Goal: Information Seeking & Learning: Learn about a topic

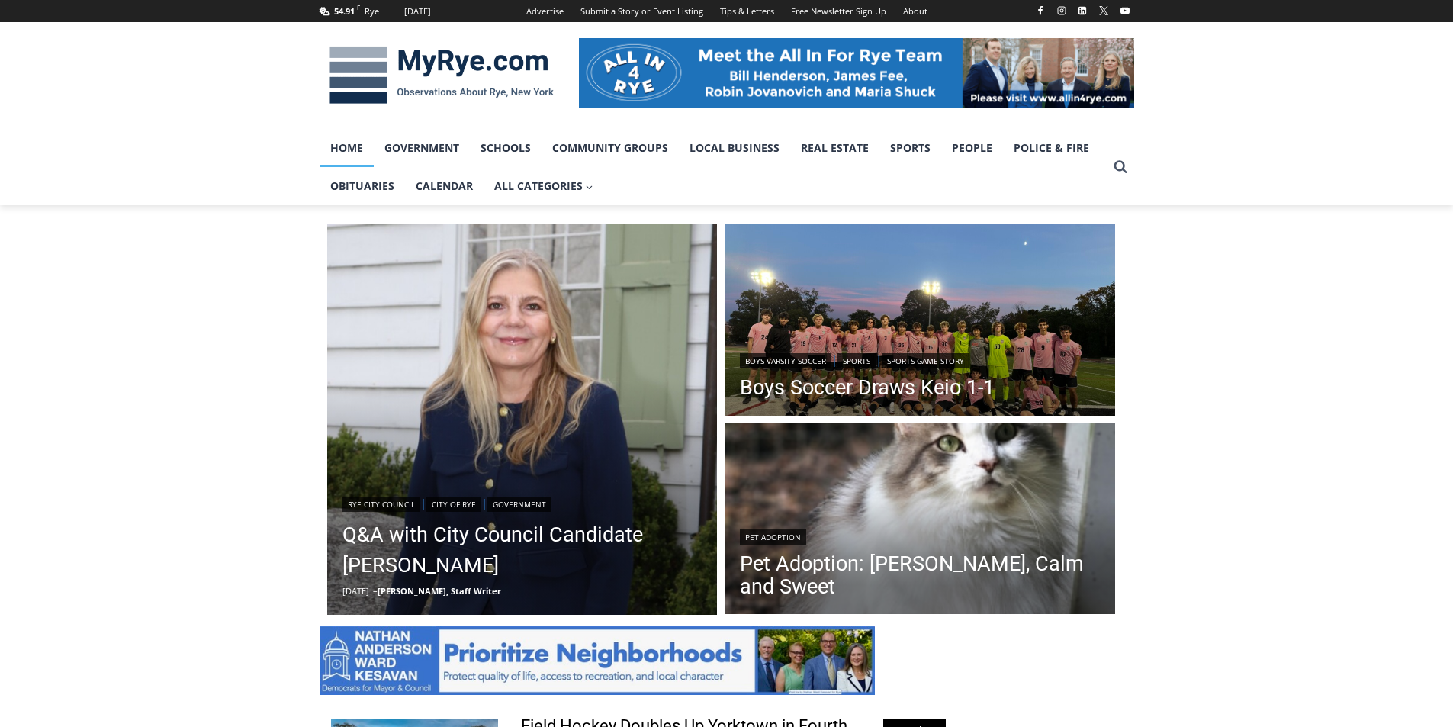
click at [570, 316] on img "Read More Q&A with City Council Candidate Maria Tufvesson Shuck" at bounding box center [522, 419] width 391 height 391
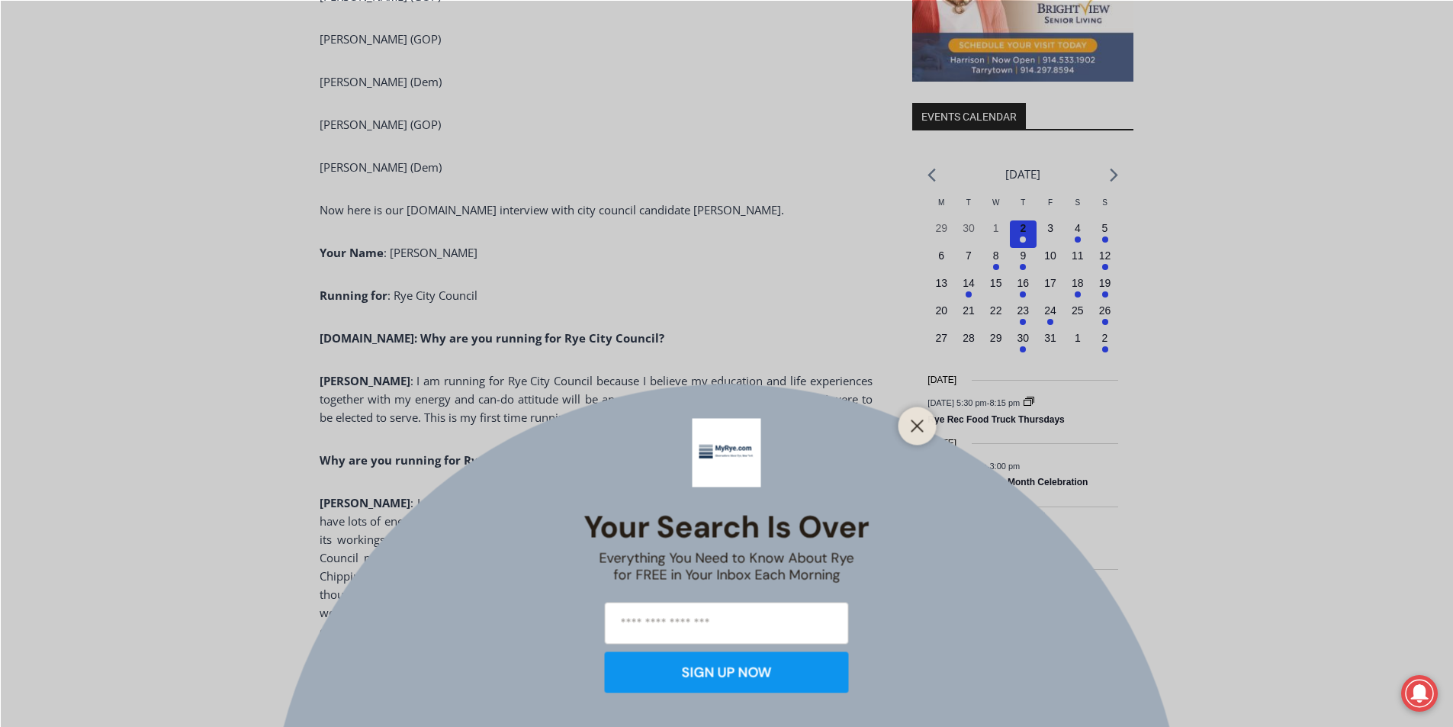
click at [905, 421] on div at bounding box center [918, 426] width 38 height 38
click at [917, 426] on line "Close" at bounding box center [917, 425] width 11 height 11
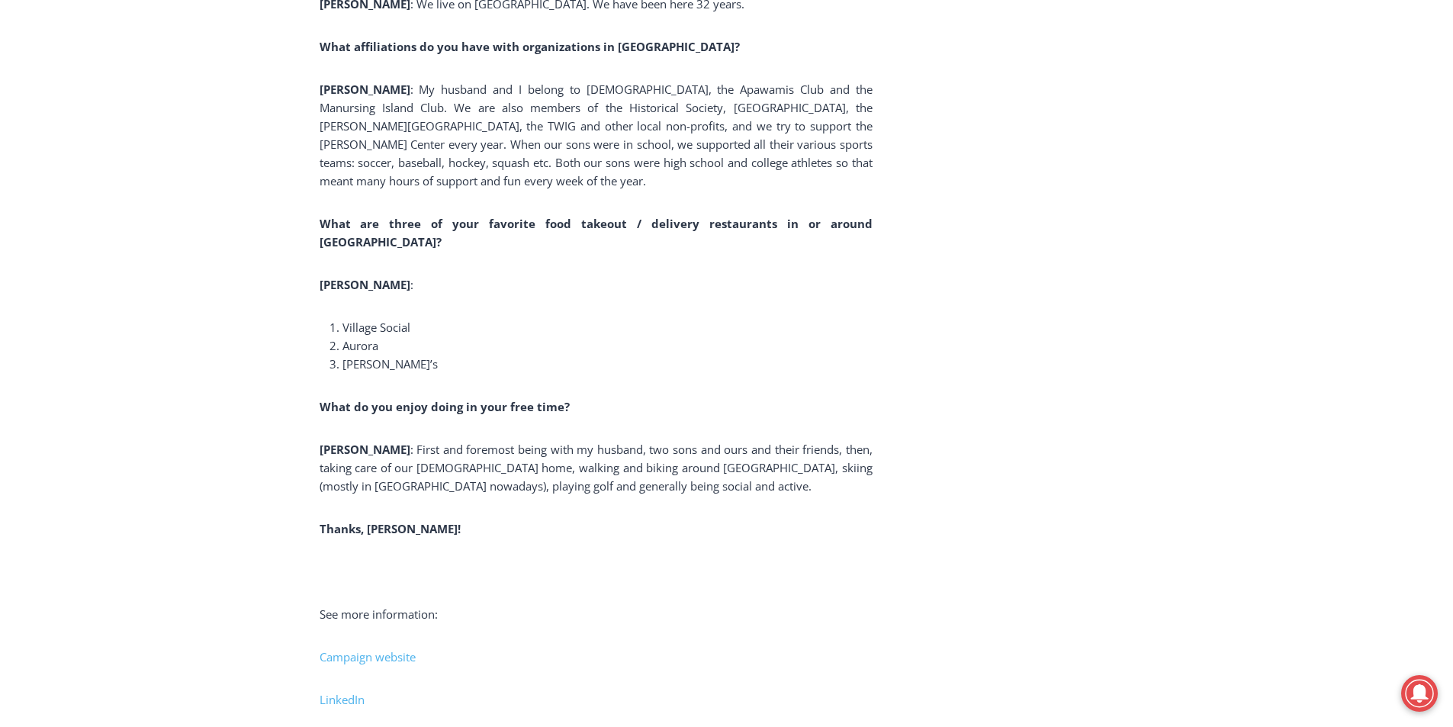
scroll to position [10574, 0]
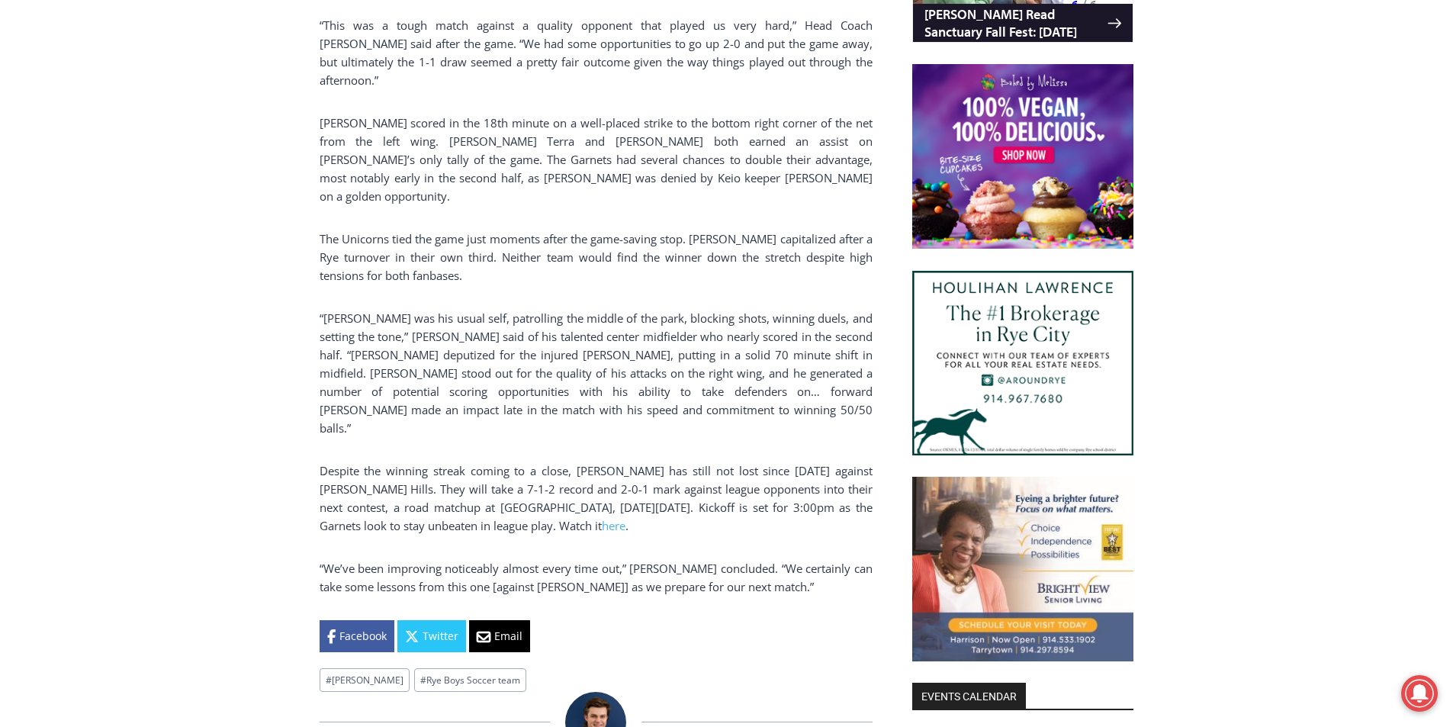
scroll to position [1191, 0]
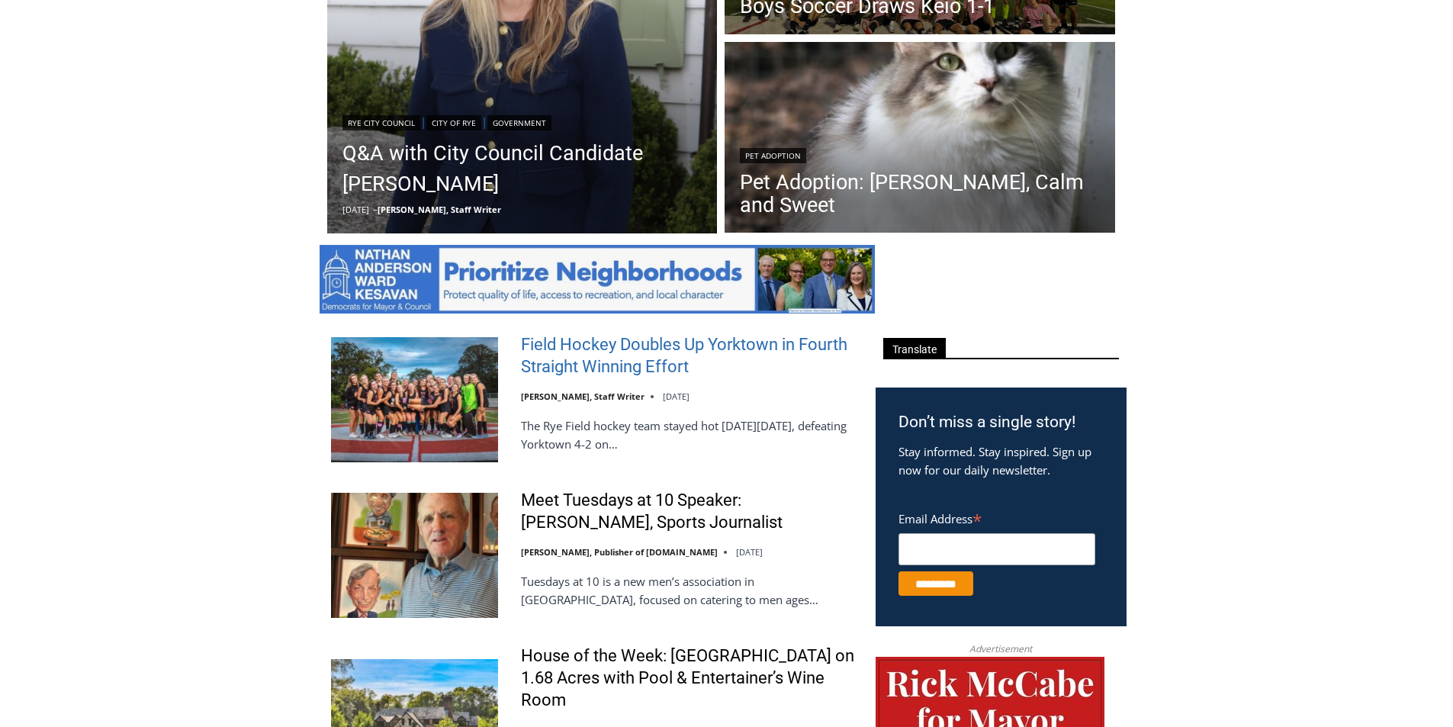
click at [598, 344] on link "Field Hockey Doubles Up Yorktown in Fourth Straight Winning Effort" at bounding box center [688, 355] width 335 height 43
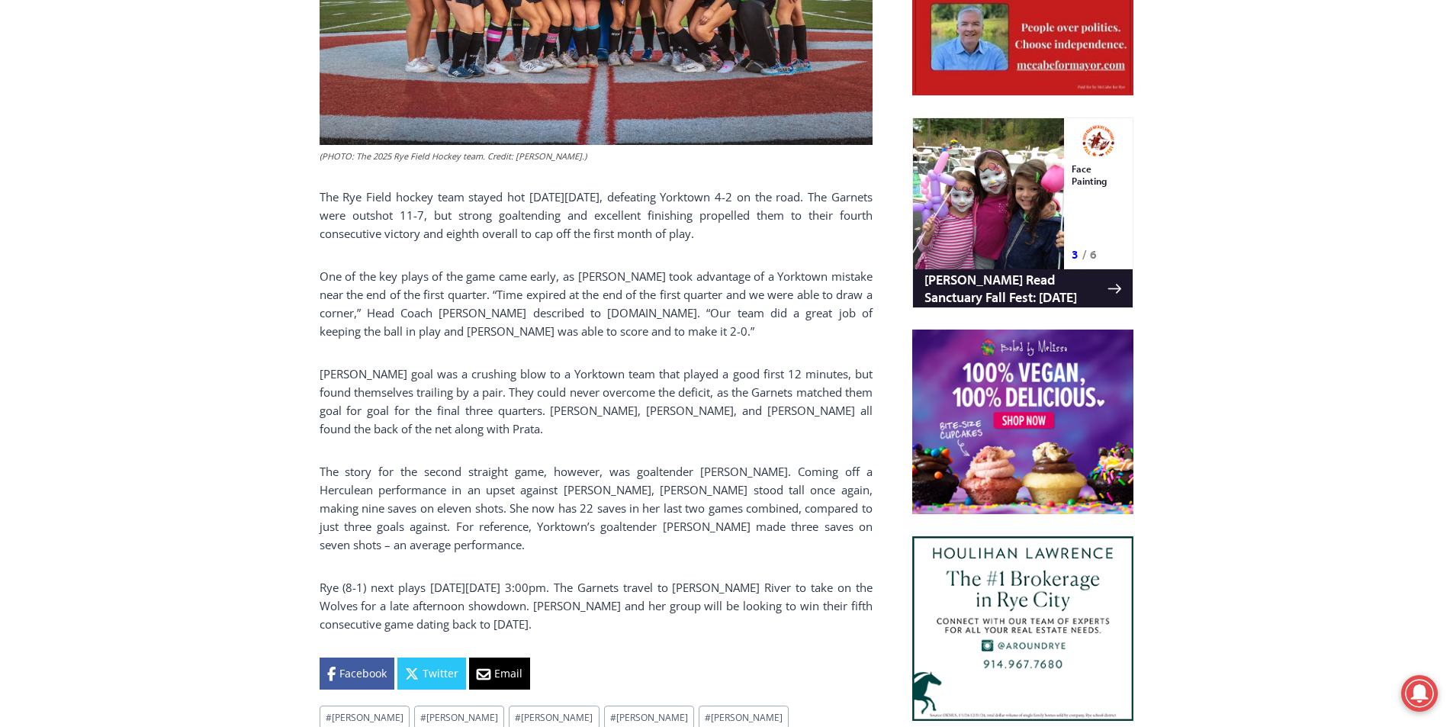
scroll to position [962, 0]
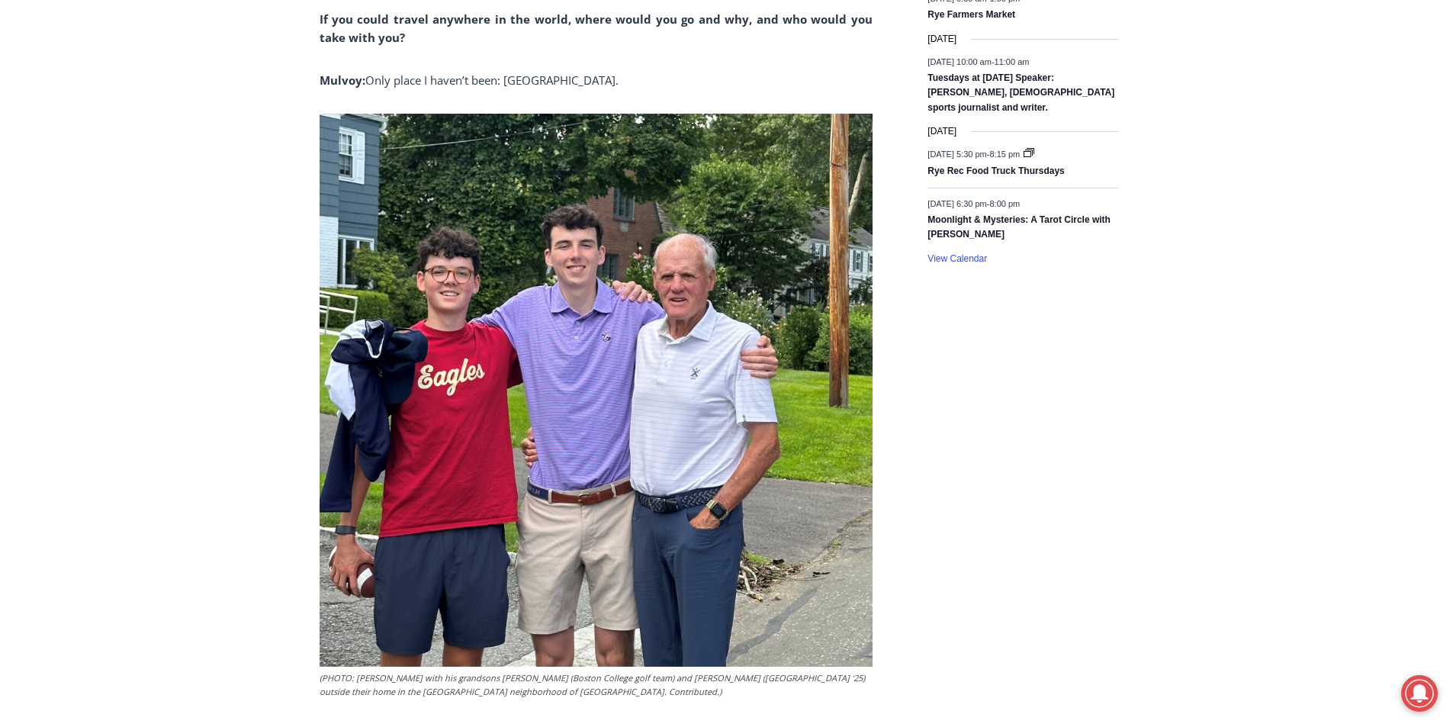
scroll to position [2488, 0]
